Goal: Task Accomplishment & Management: Manage account settings

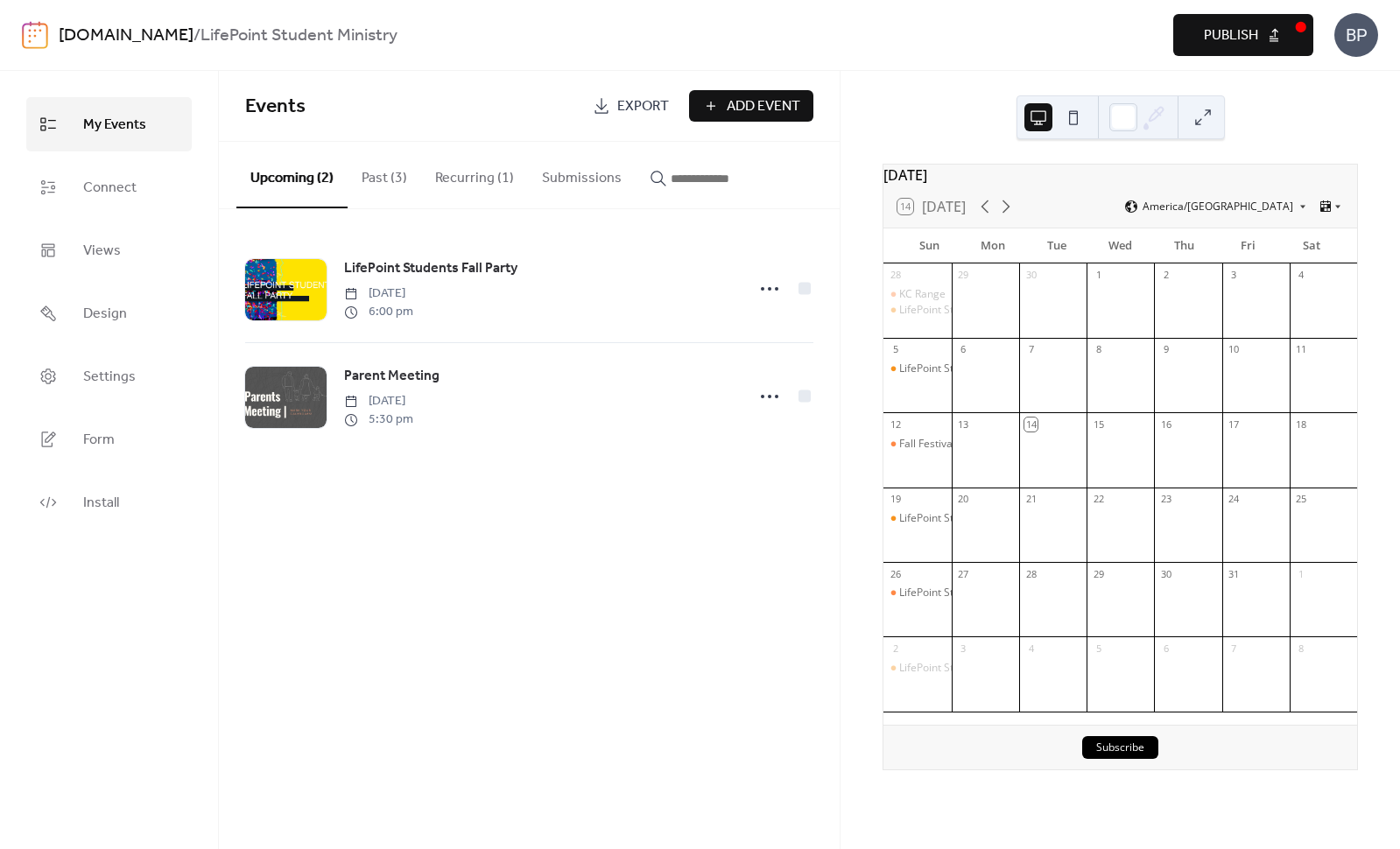
click at [1271, 39] on button "Publish" at bounding box center [1242, 34] width 140 height 42
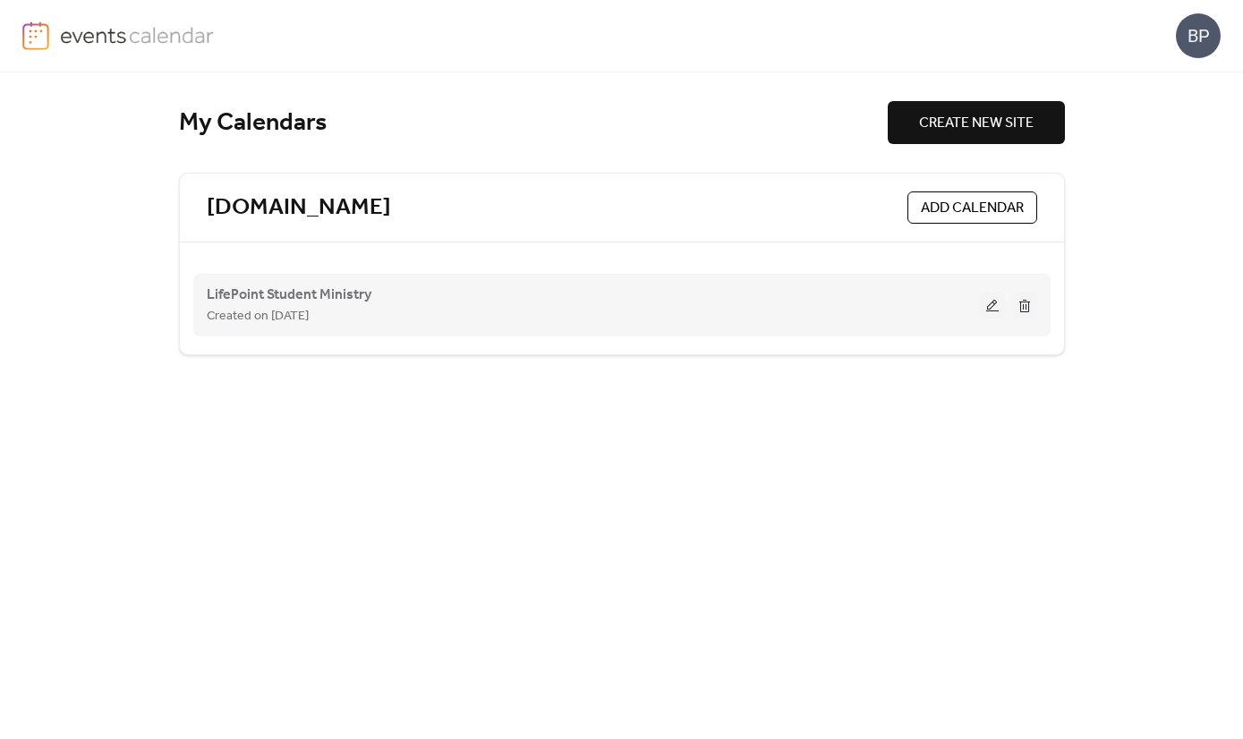
click at [369, 310] on div "Created on 15-Sep-2025" at bounding box center [593, 315] width 773 height 21
click at [345, 297] on span "LifePoint Student Ministry" at bounding box center [289, 295] width 165 height 21
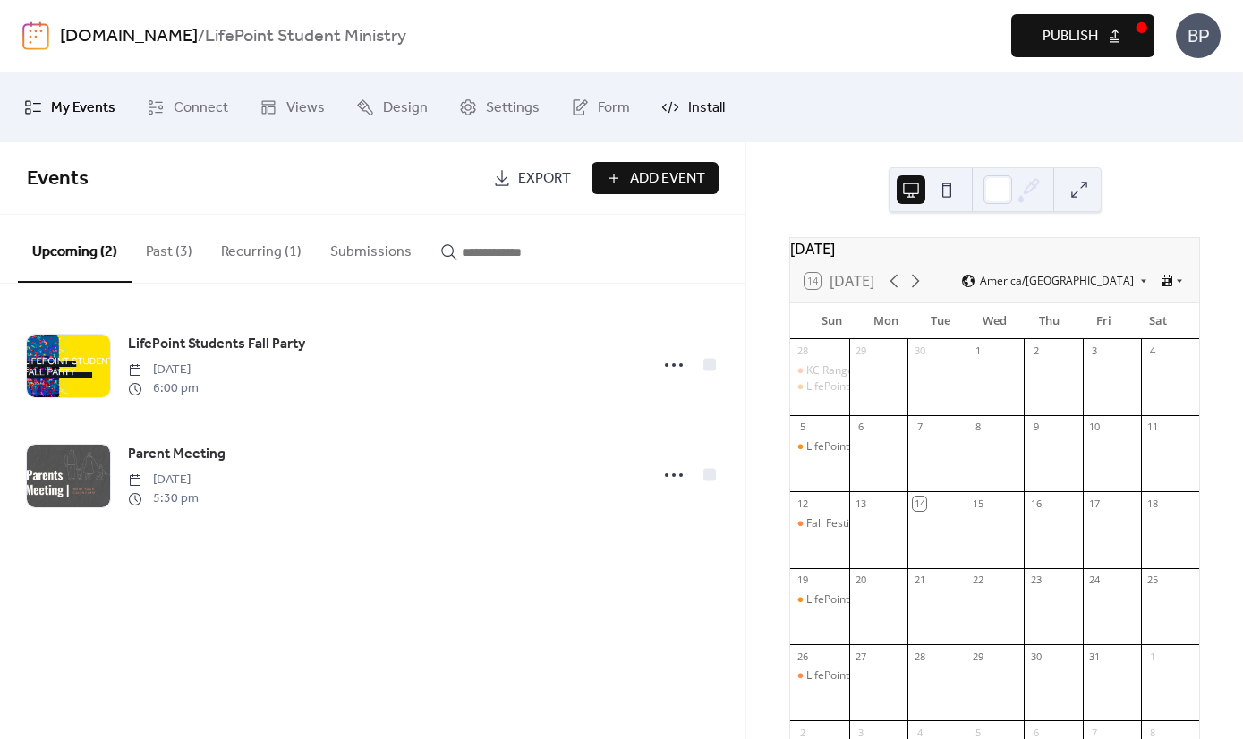
click at [688, 107] on span "Install" at bounding box center [706, 108] width 37 height 29
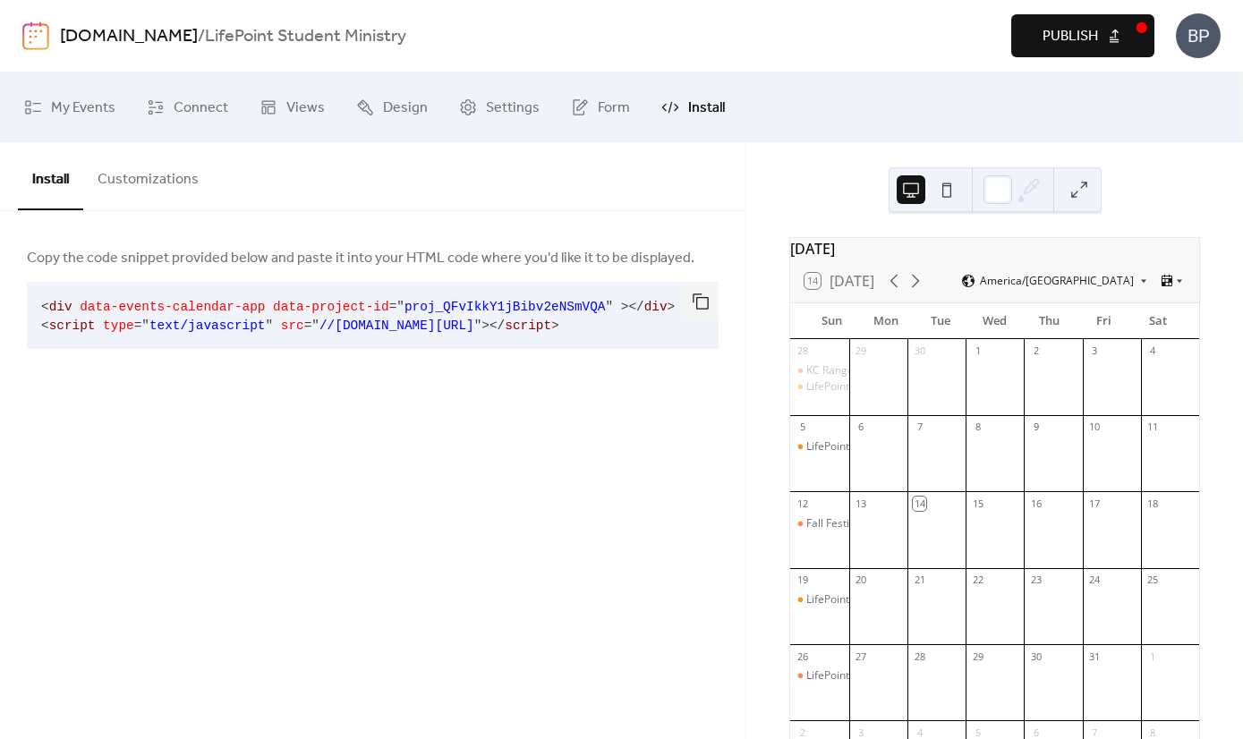
click at [160, 184] on button "Customizations" at bounding box center [148, 175] width 130 height 66
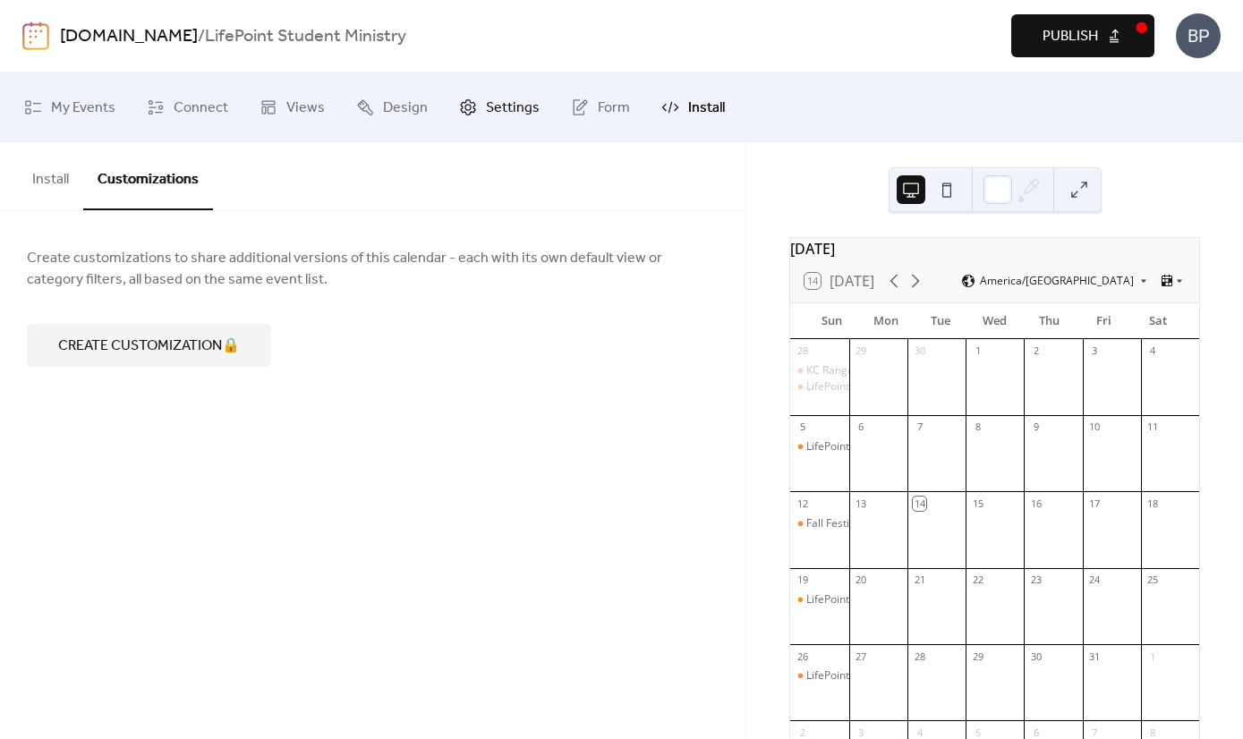
click at [498, 99] on span "Settings" at bounding box center [513, 108] width 54 height 29
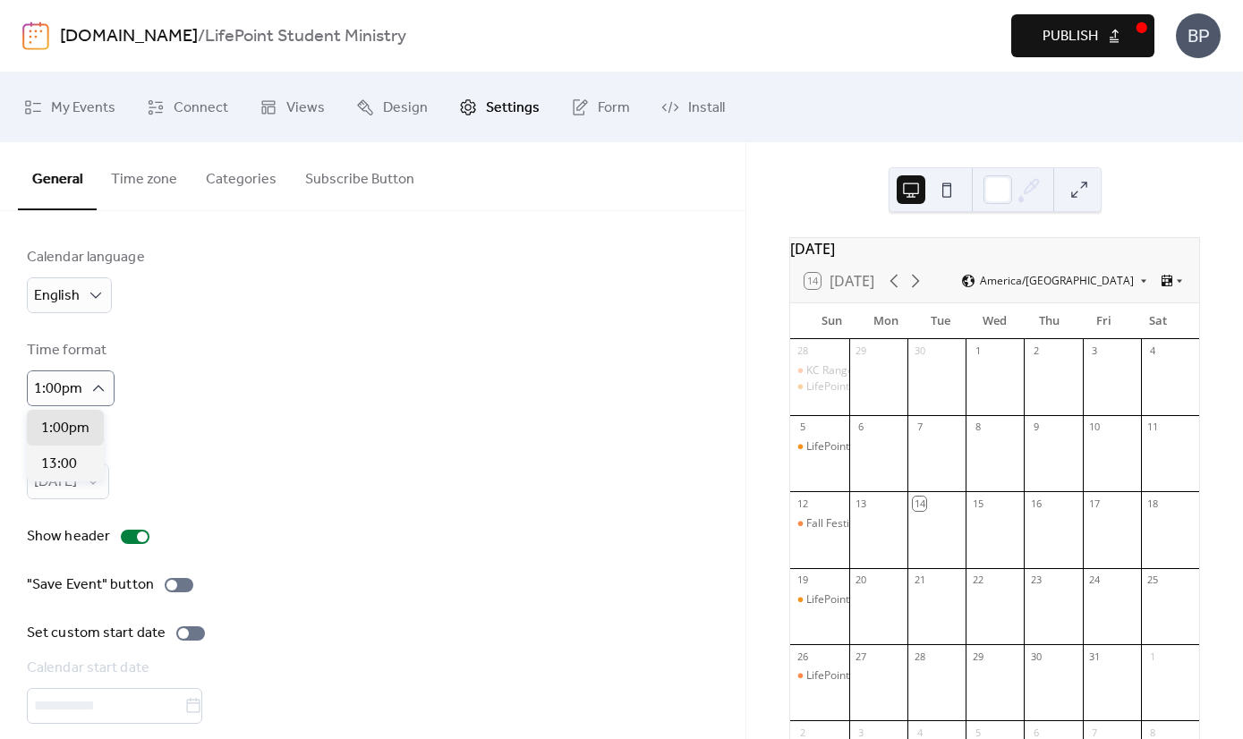
click at [190, 400] on div "Time format 1:00pm" at bounding box center [373, 373] width 692 height 66
click at [287, 107] on span "Views" at bounding box center [305, 108] width 38 height 29
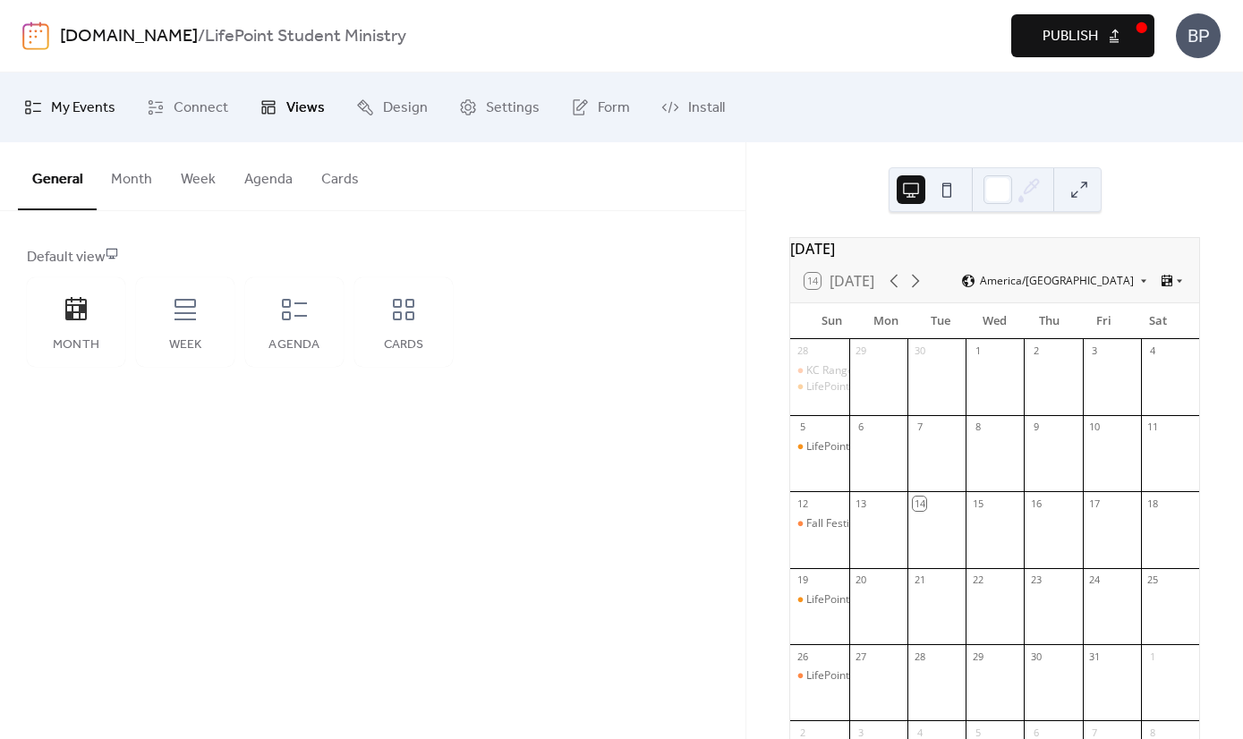
click at [72, 101] on span "My Events" at bounding box center [83, 108] width 64 height 29
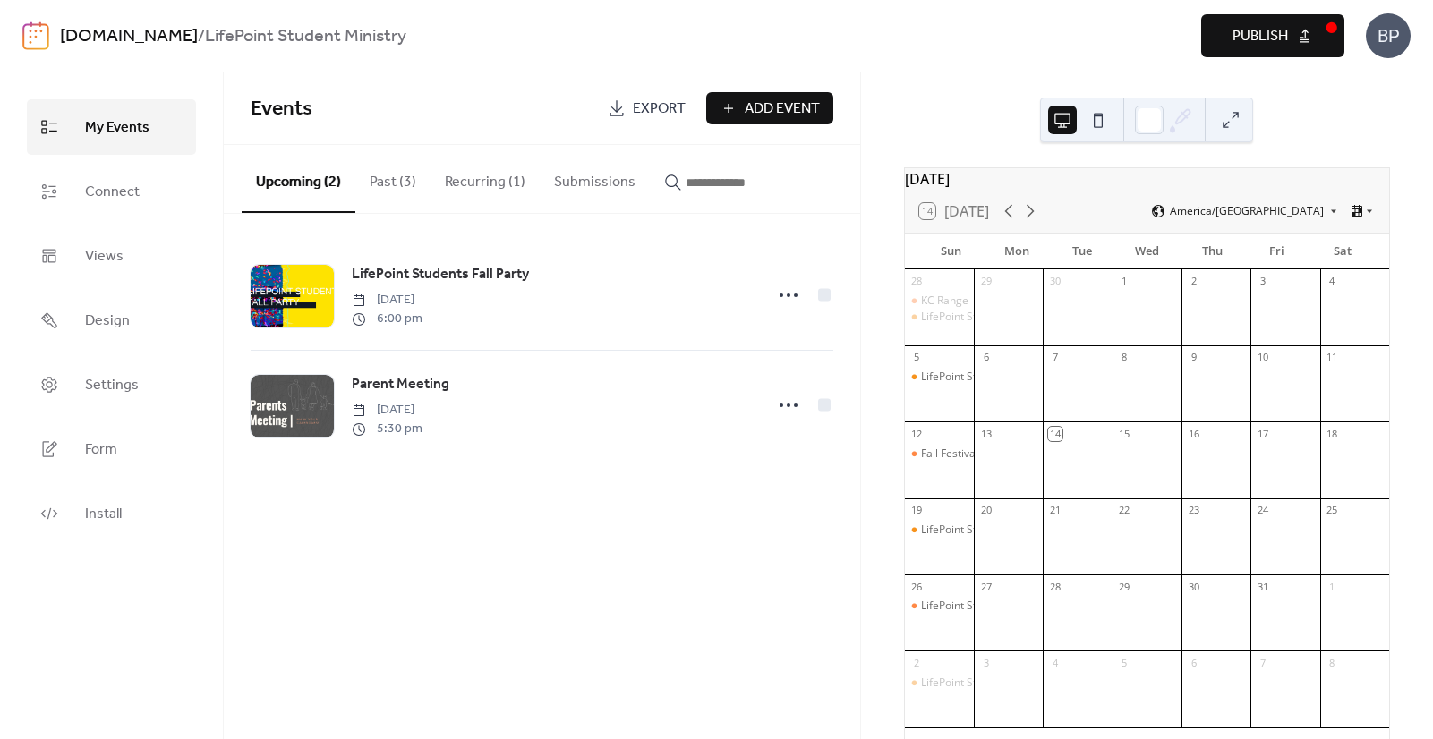
click at [1242, 37] on button "Publish" at bounding box center [1272, 35] width 143 height 43
